Goal: Information Seeking & Learning: Check status

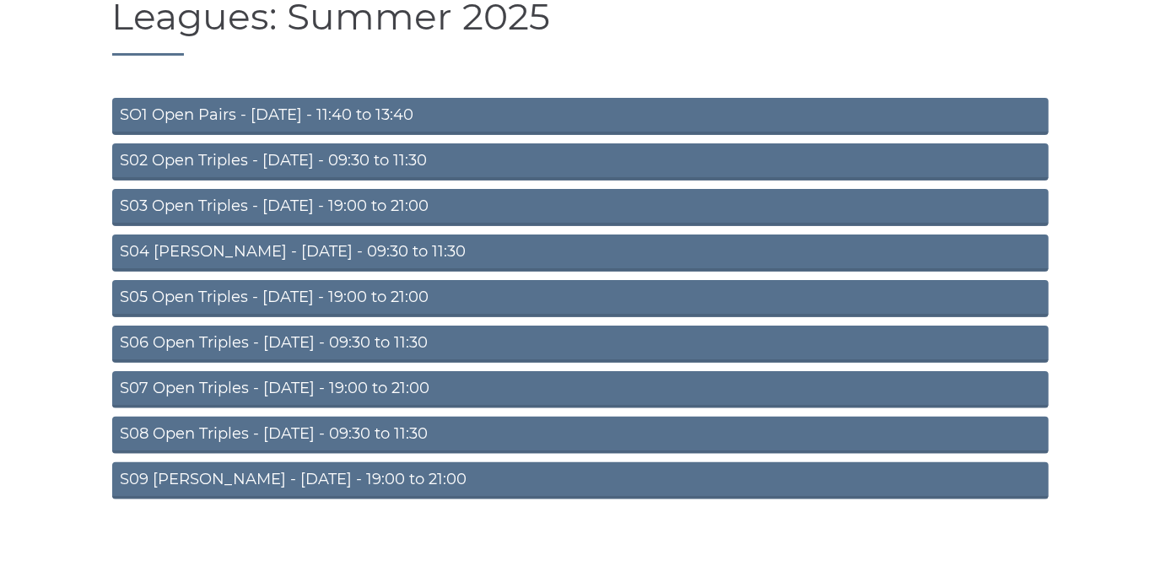
scroll to position [147, 0]
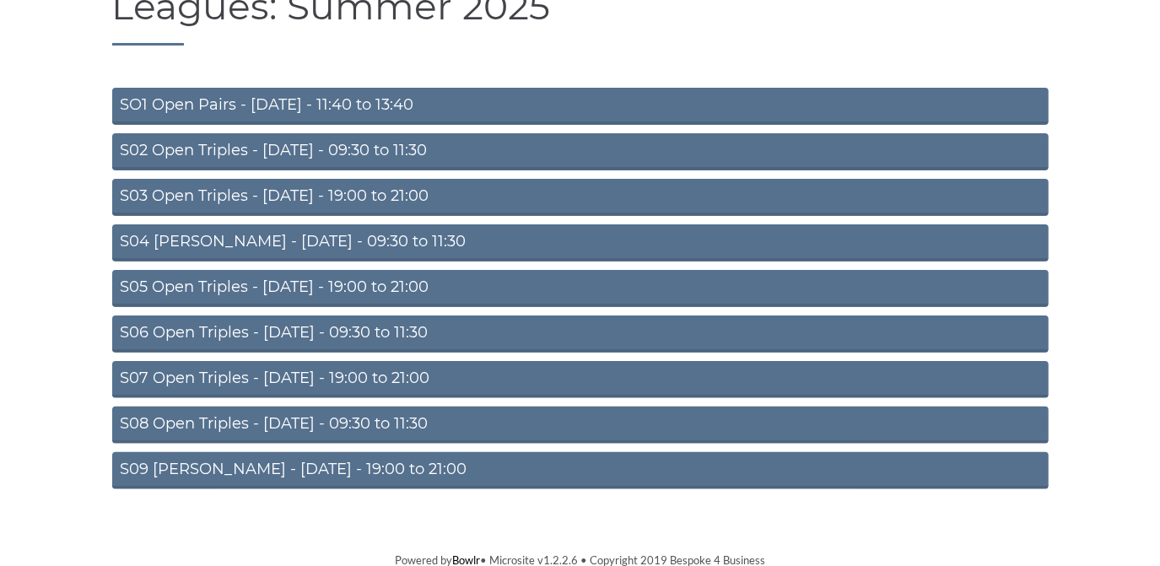
click at [385, 466] on link "S09 Aussie Pairs - Friday - 19:00 to 21:00" at bounding box center [580, 470] width 937 height 37
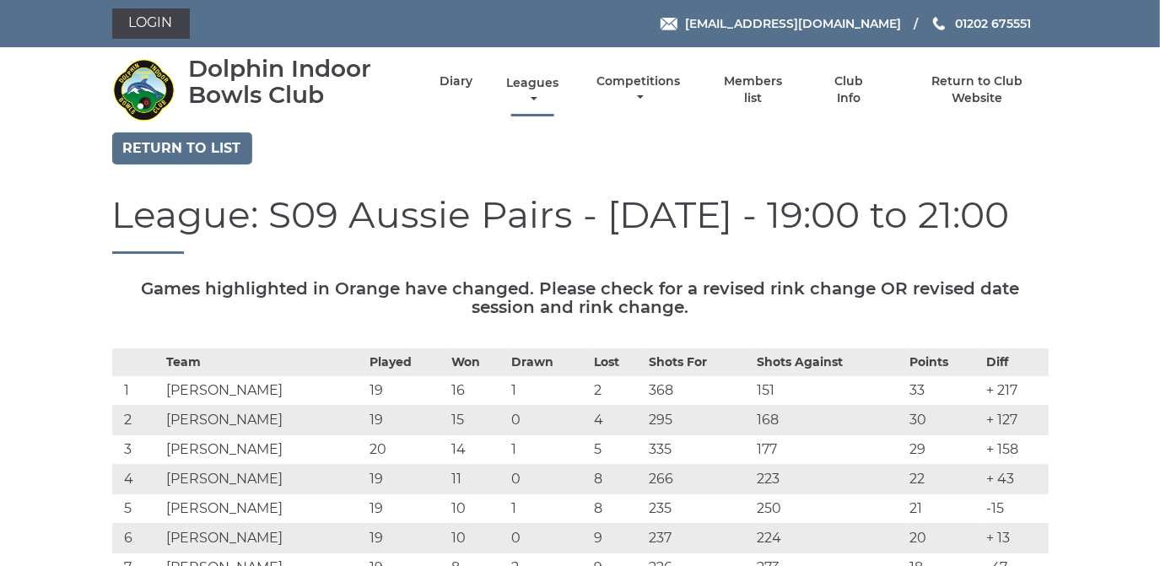
click at [534, 79] on link "Leagues" at bounding box center [532, 91] width 61 height 33
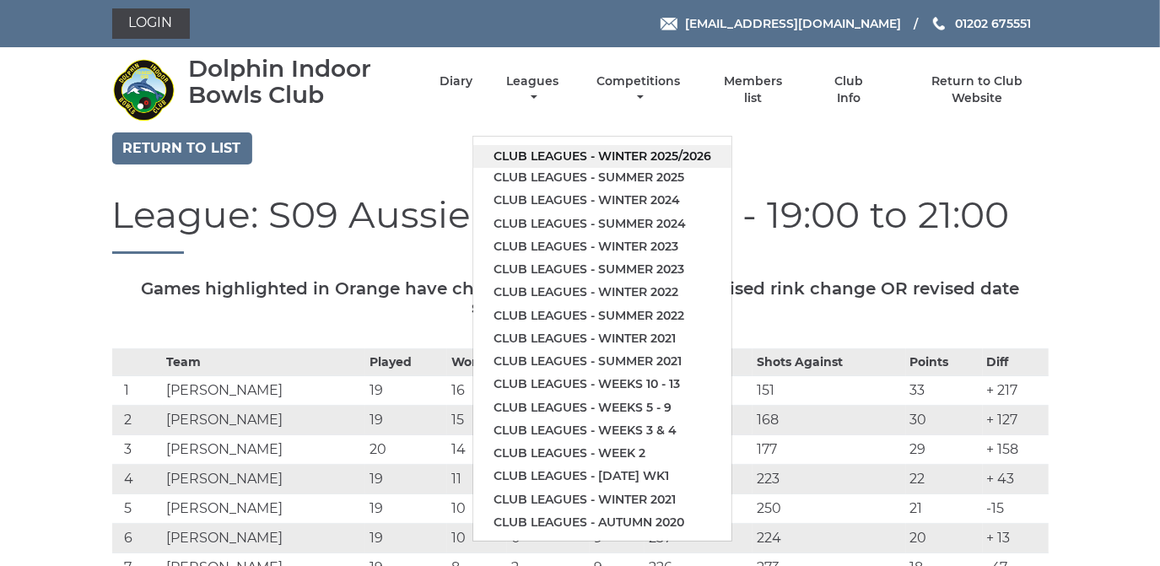
click at [525, 151] on link "Club leagues - Winter 2025/2026" at bounding box center [602, 156] width 258 height 23
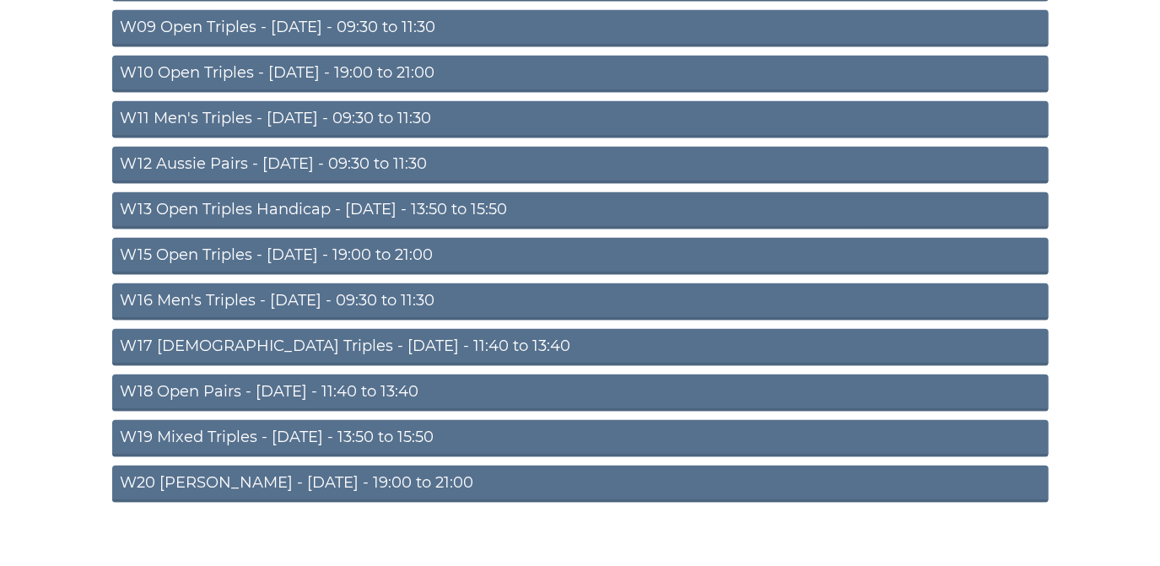
scroll to position [553, 0]
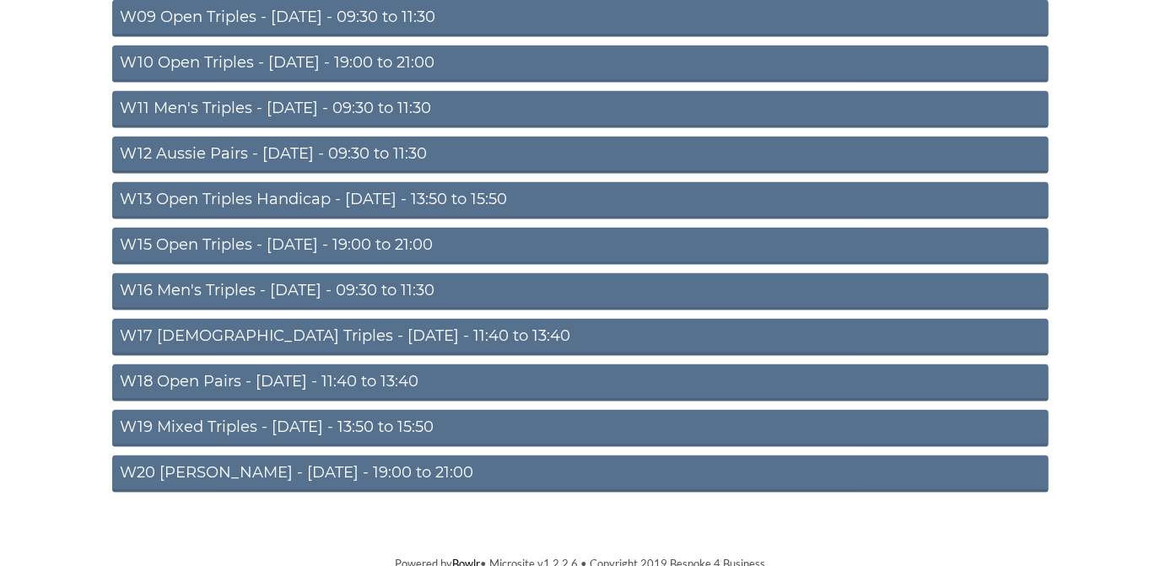
click at [364, 463] on link "W20 Aussie Pairs - Friday - 19:00 to 21:00" at bounding box center [580, 474] width 937 height 37
